Goal: Transaction & Acquisition: Book appointment/travel/reservation

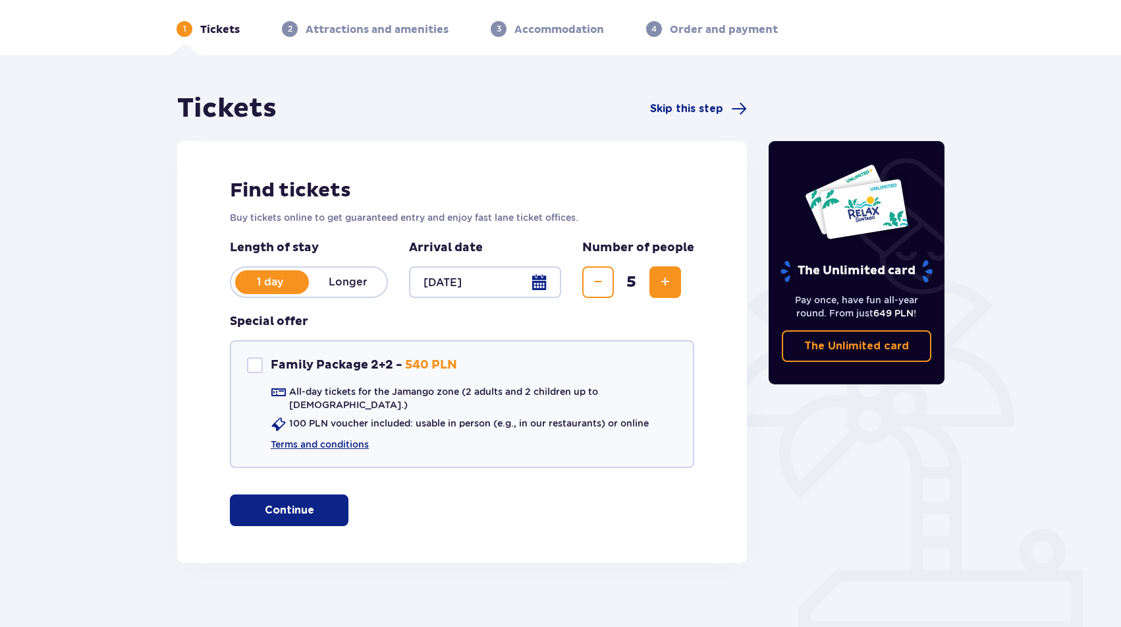
scroll to position [52, 0]
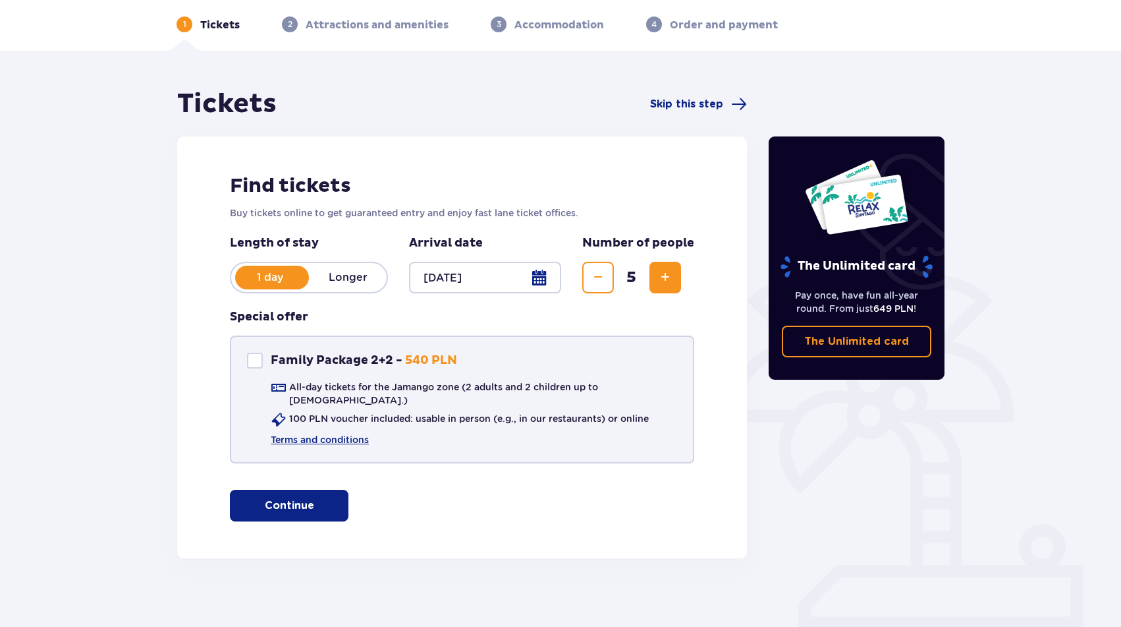
click at [255, 364] on div "Family Package 2+2" at bounding box center [255, 361] width 16 height 16
checkbox input "true"
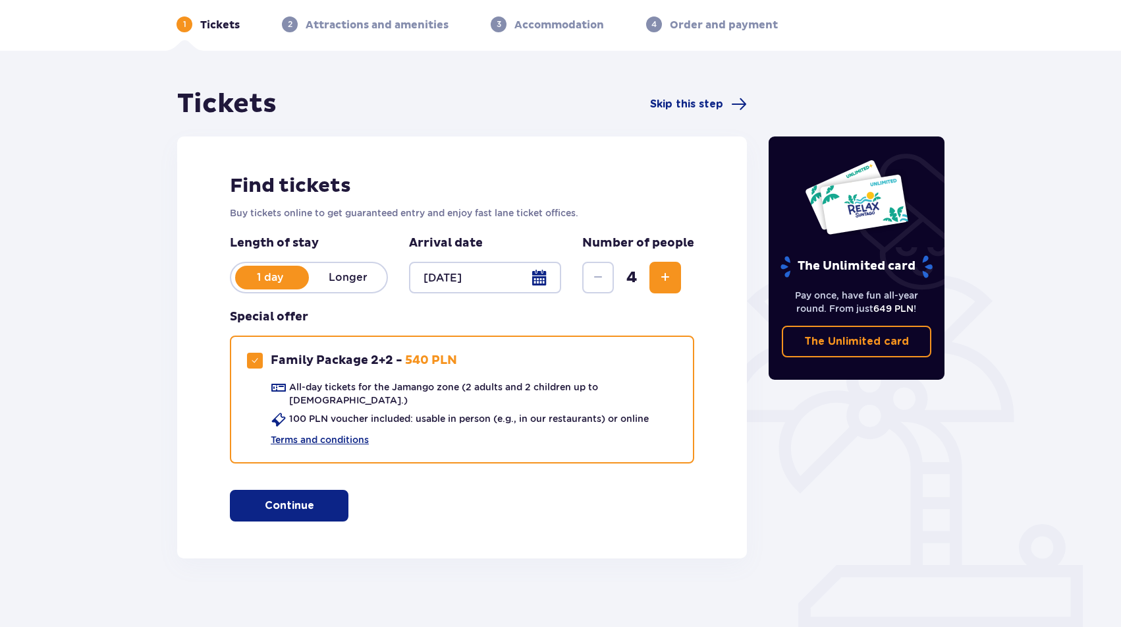
click at [303, 494] on button "Continue" at bounding box center [289, 506] width 119 height 32
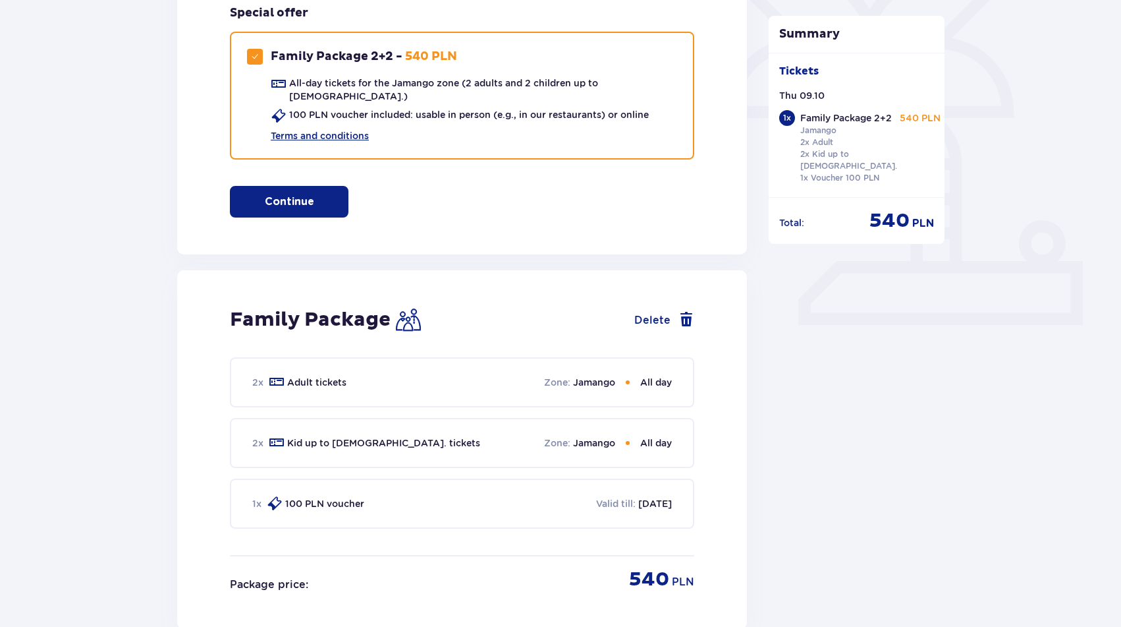
scroll to position [0, 0]
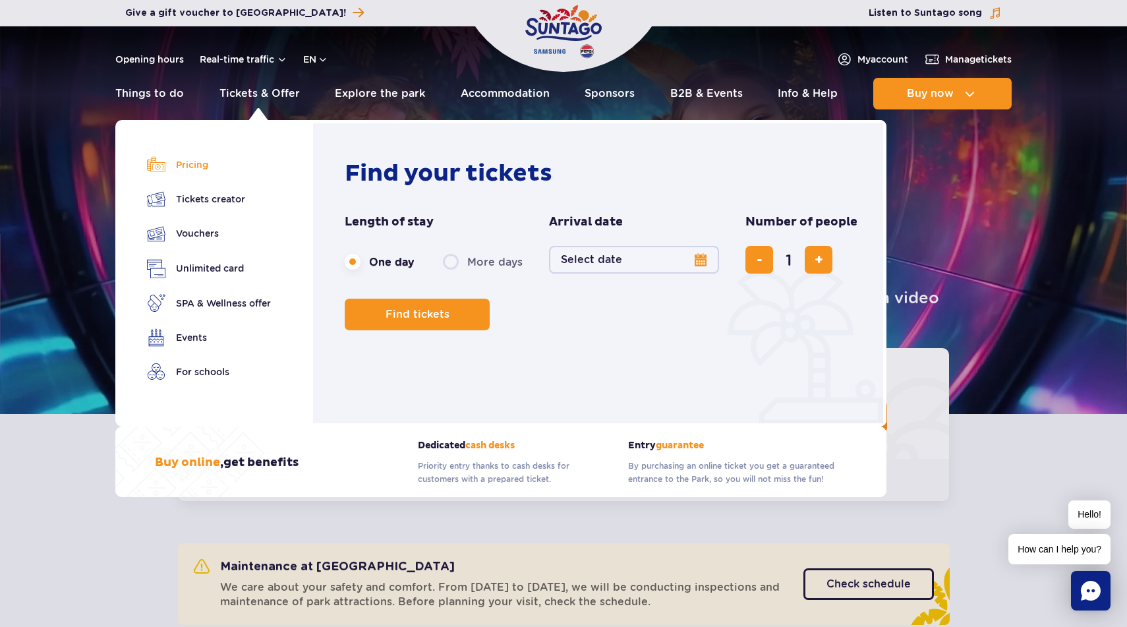
click at [191, 167] on link "Pricing" at bounding box center [209, 165] width 124 height 18
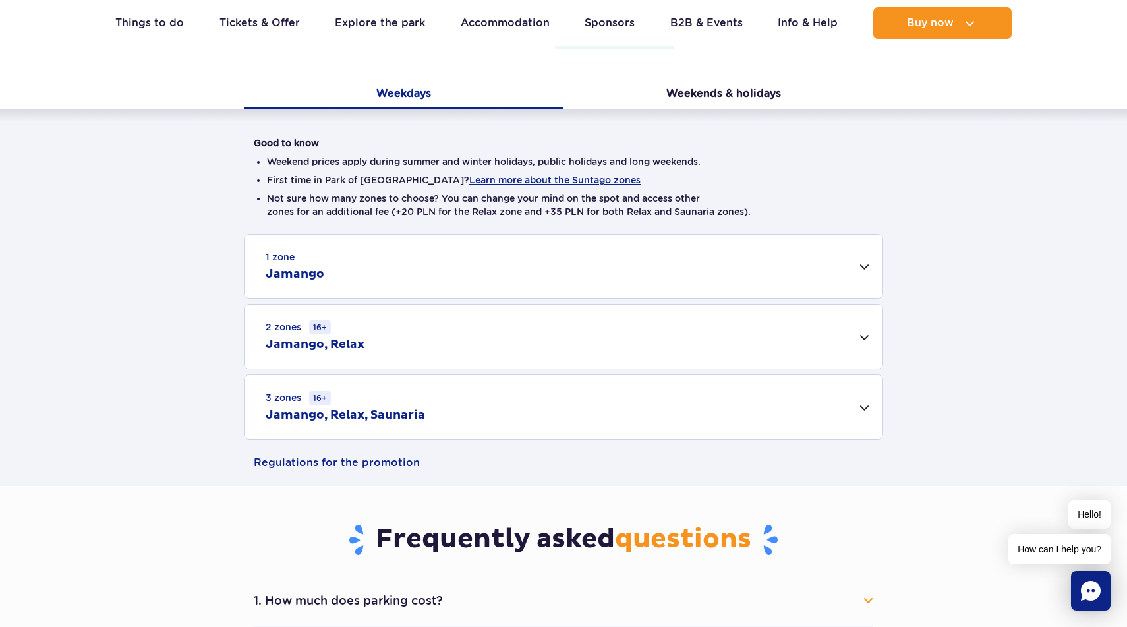
scroll to position [267, 0]
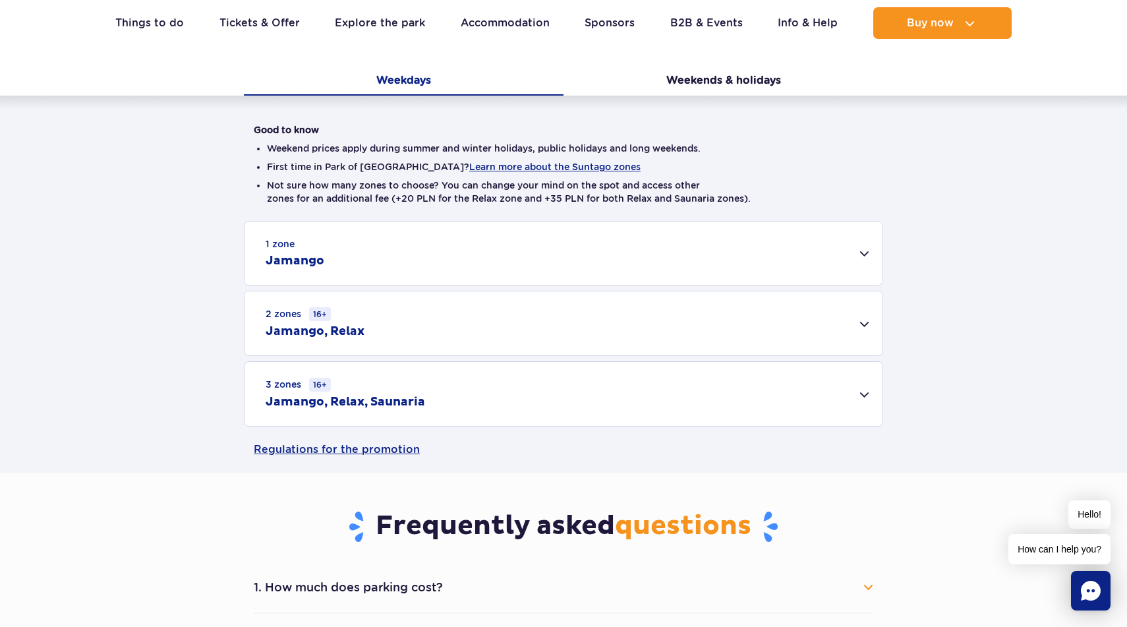
click at [462, 257] on div "1 zone Jamango" at bounding box center [563, 252] width 638 height 63
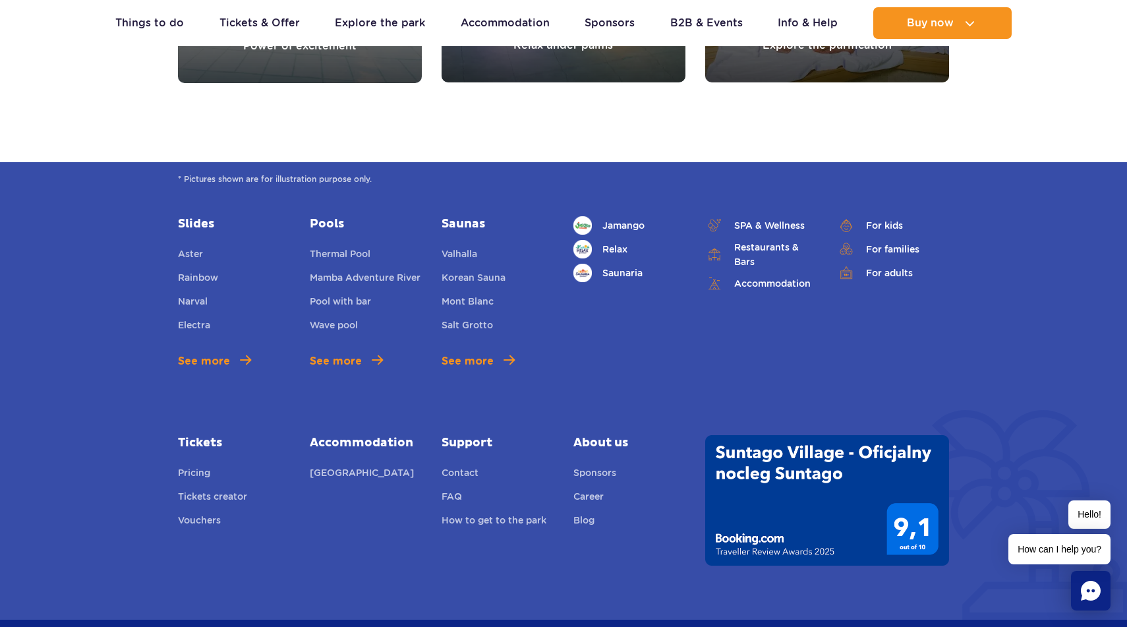
scroll to position [2144, 0]
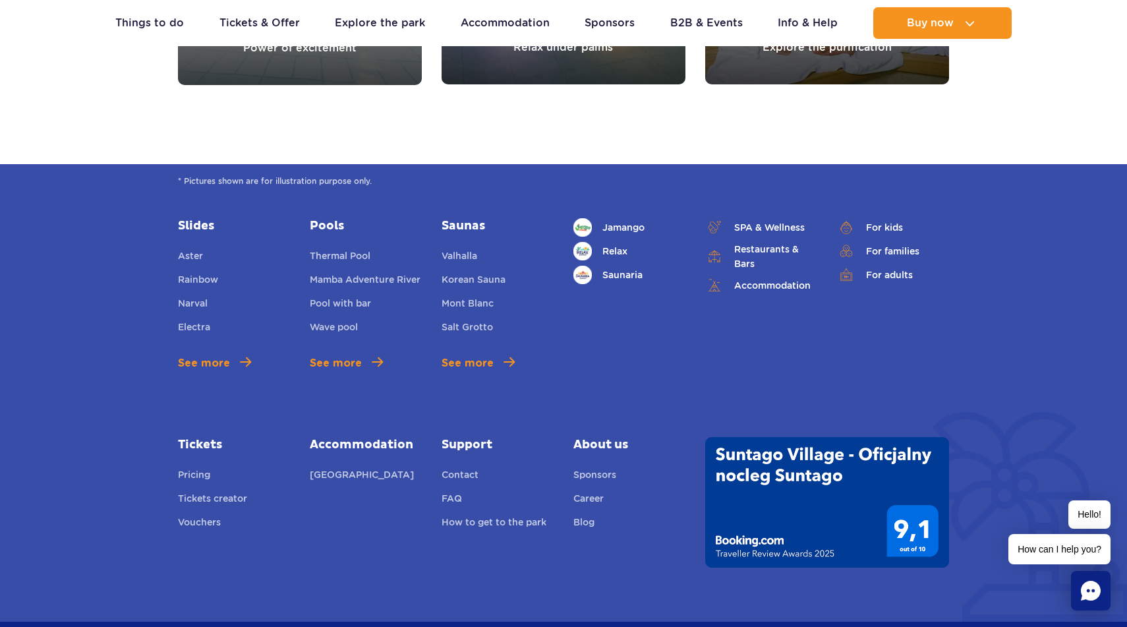
click at [198, 226] on link "Slides" at bounding box center [234, 226] width 112 height 16
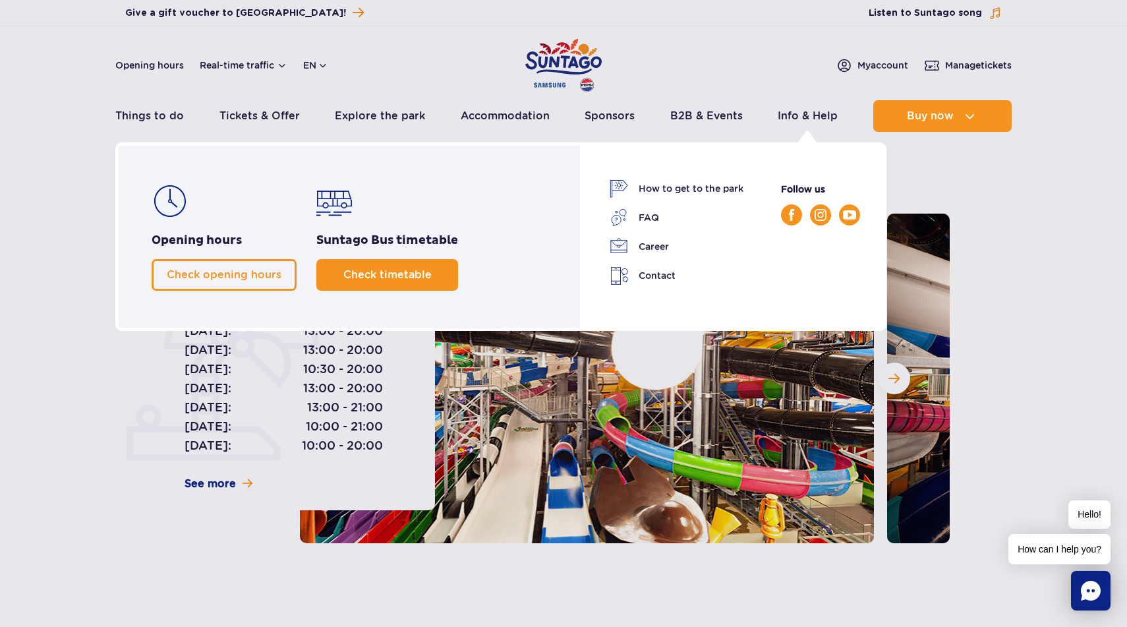
click at [399, 281] on link "Check timetable" at bounding box center [387, 275] width 142 height 32
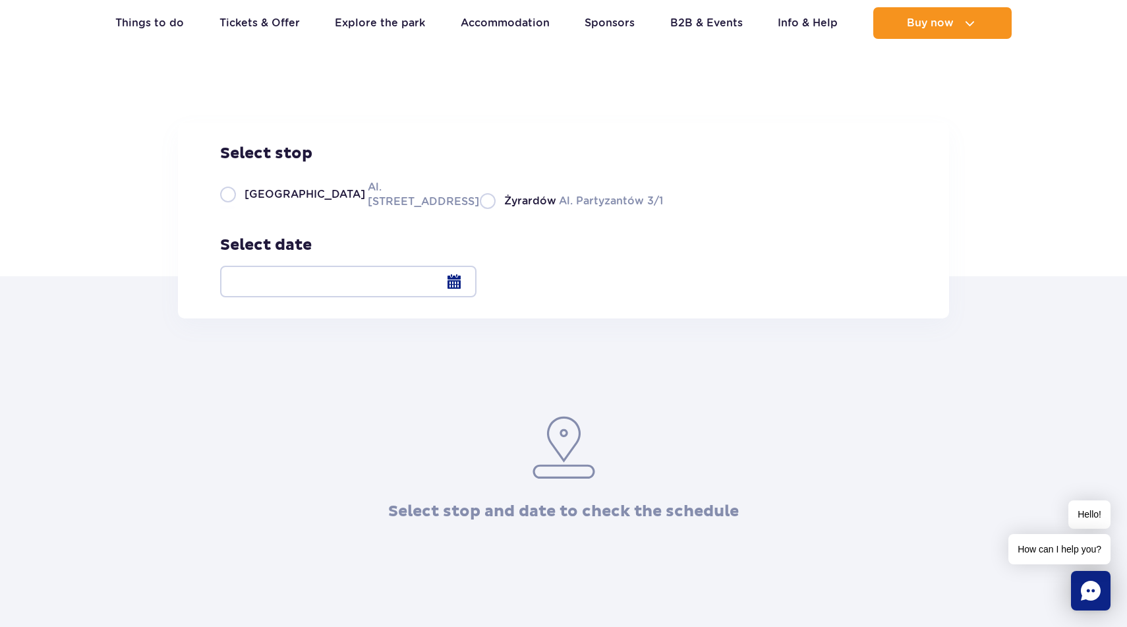
scroll to position [74, 0]
click at [228, 208] on label "Warsaw Al. [STREET_ADDRESS]" at bounding box center [342, 193] width 244 height 30
click at [228, 208] on input "Warsaw Al. [STREET_ADDRESS]" at bounding box center [227, 206] width 14 height 3
radio input "true"
click at [348, 208] on label "Warsaw Al. [STREET_ADDRESS]" at bounding box center [342, 193] width 244 height 30
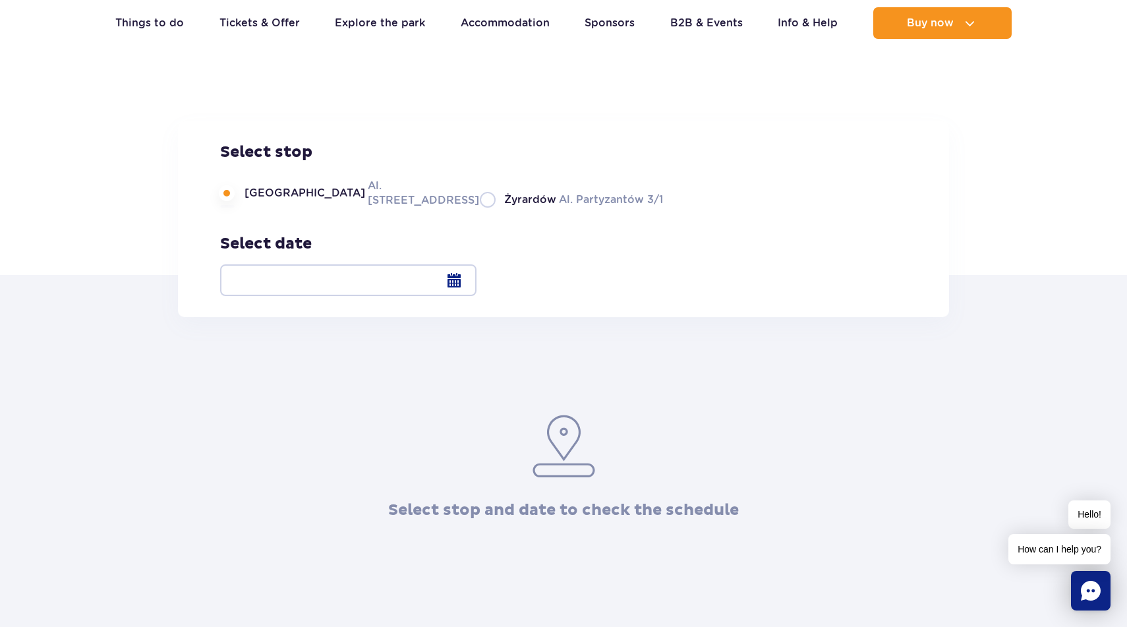
click at [235, 208] on input "Warsaw Al. [STREET_ADDRESS]" at bounding box center [227, 206] width 14 height 3
click at [476, 278] on div at bounding box center [348, 280] width 256 height 32
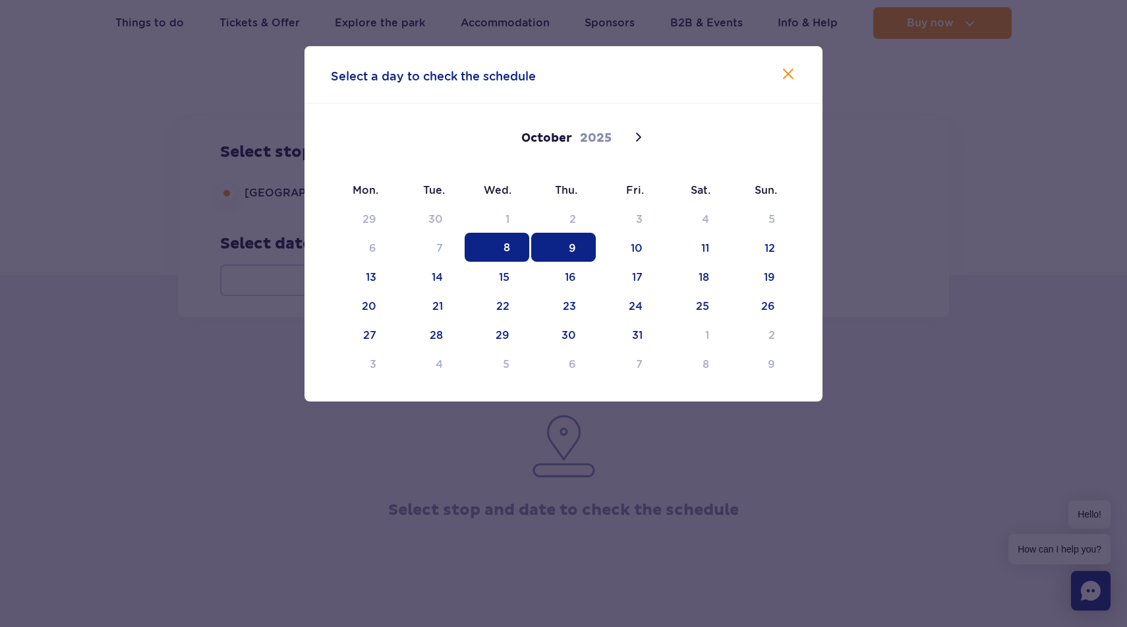
click at [558, 258] on span "9" at bounding box center [563, 247] width 65 height 29
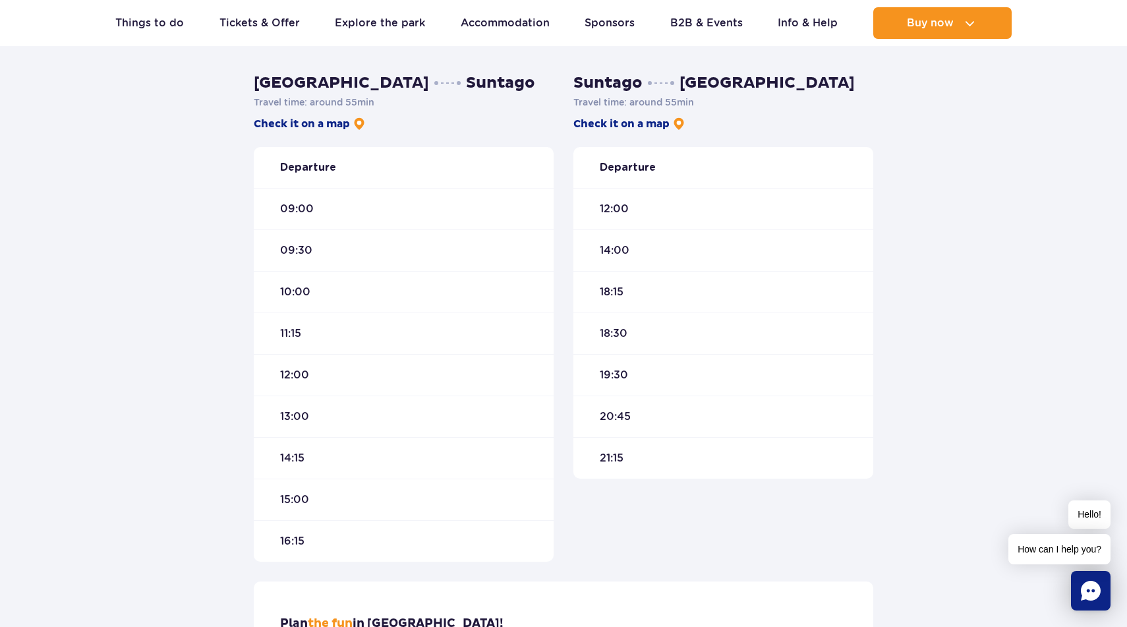
scroll to position [377, 0]
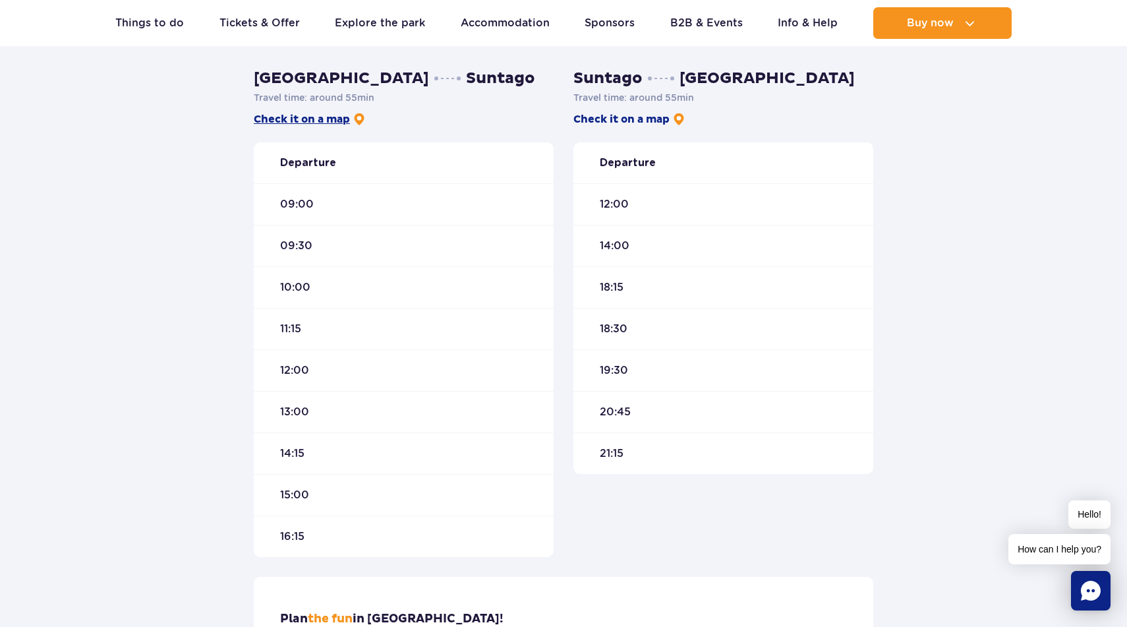
click at [302, 119] on link "Check it on a map" at bounding box center [310, 119] width 112 height 14
